Goal: Find contact information: Find contact information

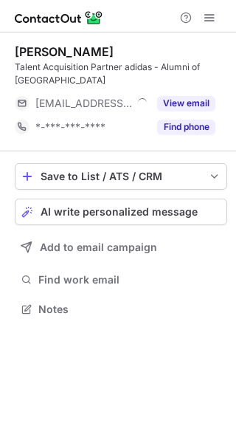
scroll to position [298, 236]
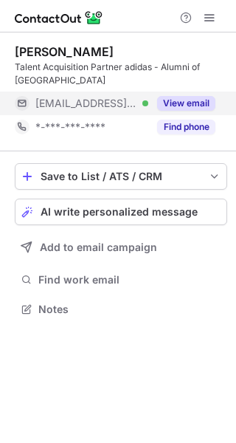
click at [188, 100] on button "View email" at bounding box center [186, 103] width 58 height 15
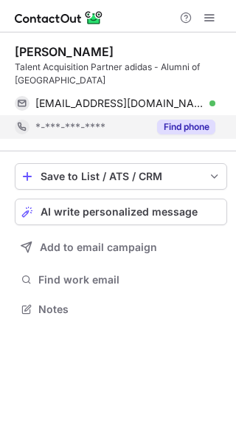
click at [188, 130] on button "Find phone" at bounding box center [186, 127] width 58 height 15
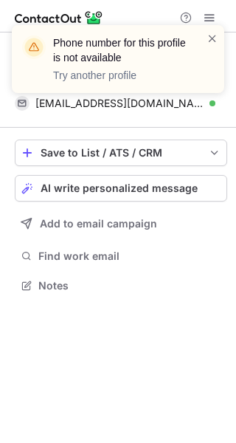
scroll to position [275, 236]
click at [218, 41] on span at bounding box center [213, 38] width 12 height 15
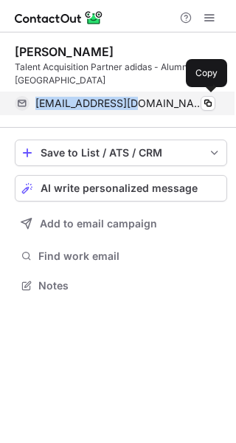
drag, startPoint x: 38, startPoint y: 106, endPoint x: 134, endPoint y: 113, distance: 96.3
click at [134, 113] on div "van.ho@adidas.com Verified Copy" at bounding box center [115, 104] width 201 height 24
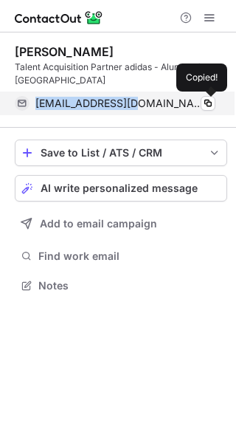
copy span "van.ho@adidas.com"
